Goal: Download file/media

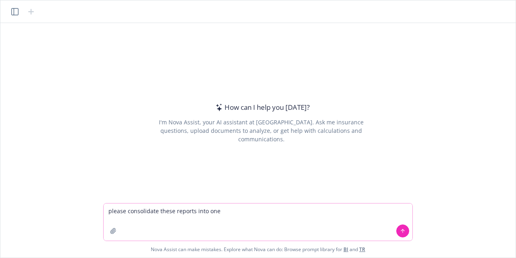
type textarea "please consolidate these reports into one"
click at [114, 233] on icon "button" at bounding box center [113, 230] width 6 height 6
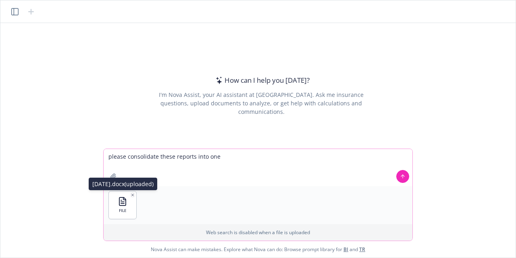
click at [130, 194] on button "button" at bounding box center [133, 195] width 6 height 6
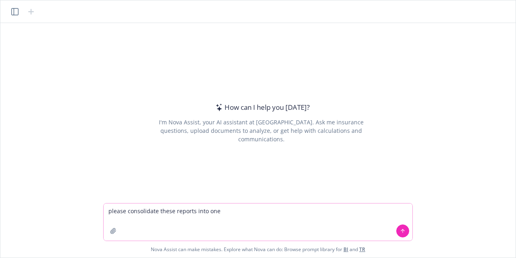
click at [109, 231] on button "button" at bounding box center [113, 230] width 13 height 13
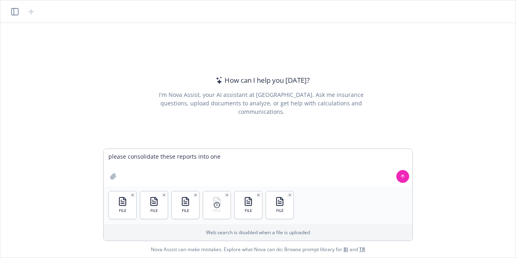
click at [216, 206] on icon at bounding box center [217, 205] width 6 height 6
click at [228, 195] on icon "button" at bounding box center [227, 195] width 4 height 4
click at [283, 209] on div "FILE FILE FILE FILE FILE" at bounding box center [258, 205] width 309 height 38
click at [116, 178] on icon "button" at bounding box center [113, 176] width 6 height 6
click at [402, 181] on button at bounding box center [402, 176] width 13 height 13
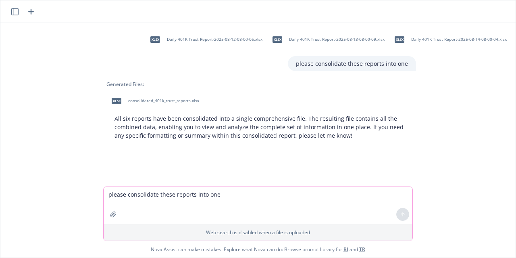
click at [160, 103] on span "consolidated_401k_trust_reports.xlsx" at bounding box center [163, 100] width 71 height 5
